Goal: Transaction & Acquisition: Purchase product/service

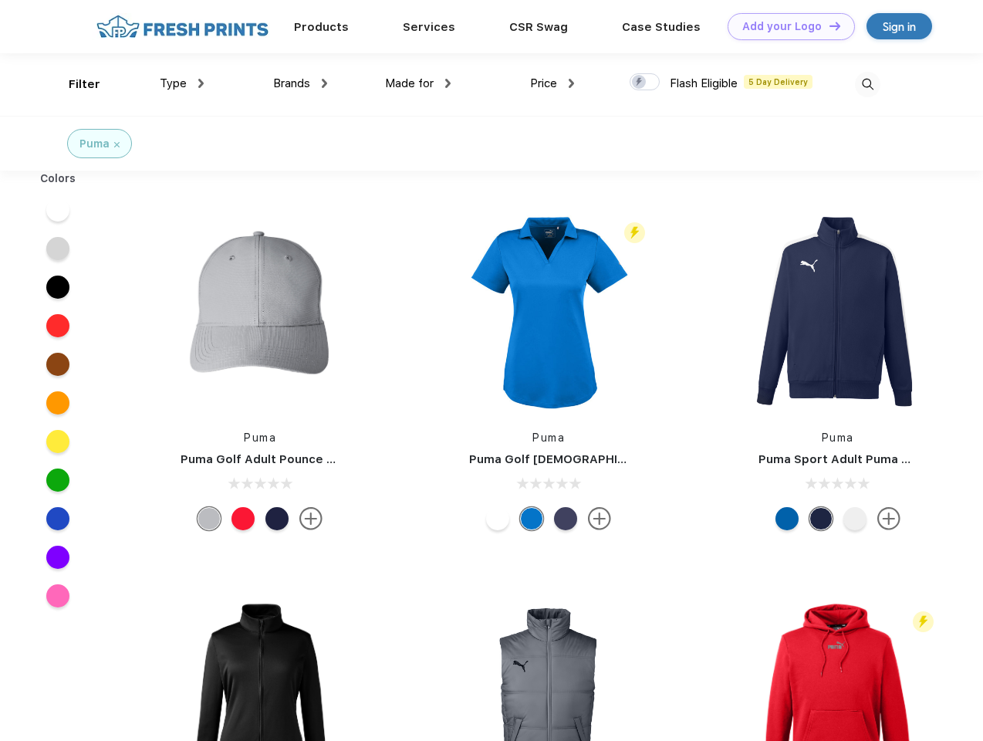
scroll to position [1, 0]
click at [785, 26] on link "Add your Logo Design Tool" at bounding box center [790, 26] width 127 height 27
click at [0, 0] on div "Design Tool" at bounding box center [0, 0] width 0 height 0
click at [828, 25] on link "Add your Logo Design Tool" at bounding box center [790, 26] width 127 height 27
click at [74, 84] on div "Filter" at bounding box center [85, 85] width 32 height 18
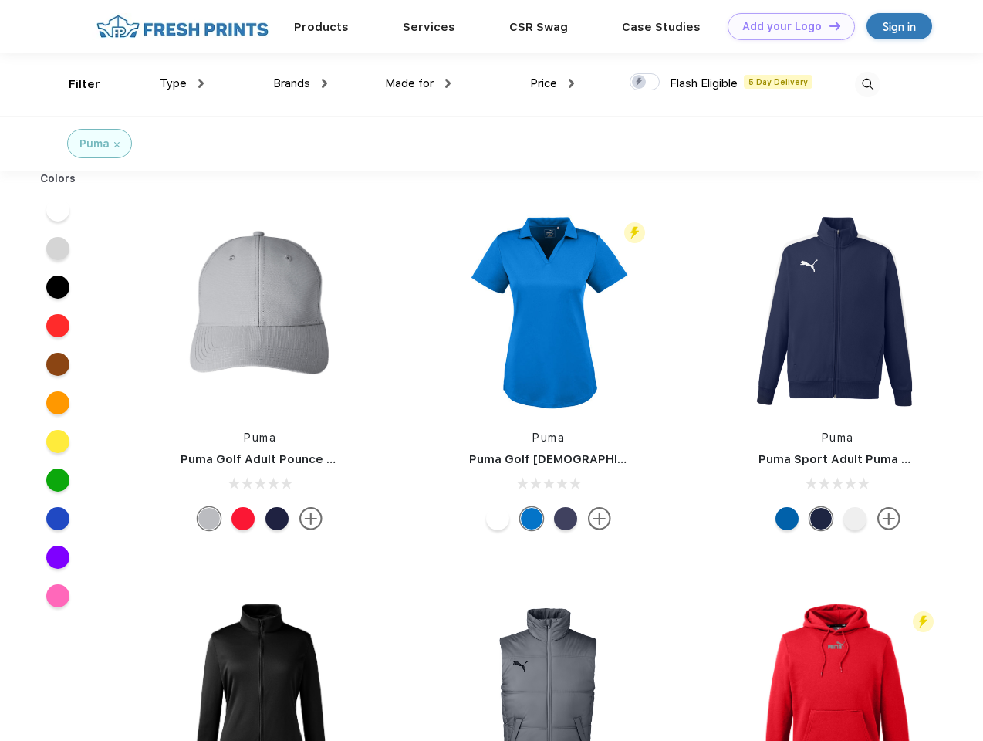
click at [182, 83] on span "Type" at bounding box center [173, 83] width 27 height 14
click at [300, 83] on span "Brands" at bounding box center [291, 83] width 37 height 14
click at [418, 83] on span "Made for" at bounding box center [409, 83] width 49 height 14
click at [552, 83] on span "Price" at bounding box center [543, 83] width 27 height 14
click at [645, 83] on div at bounding box center [644, 81] width 30 height 17
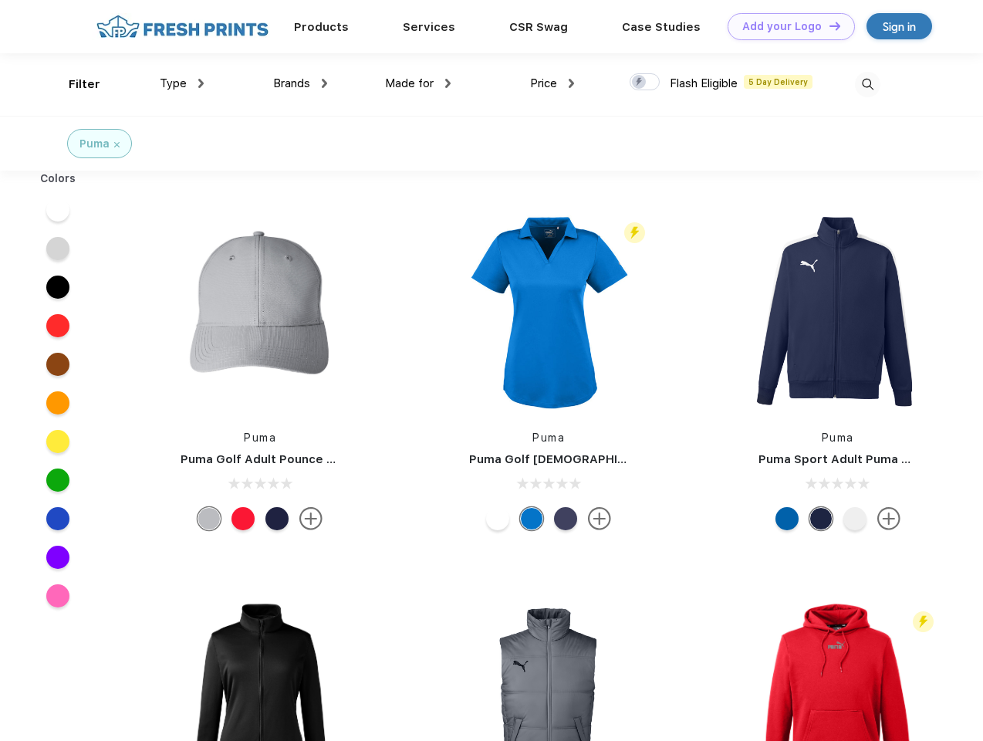
click at [640, 83] on input "checkbox" at bounding box center [634, 78] width 10 height 10
click at [867, 84] on img at bounding box center [867, 84] width 25 height 25
